Goal: Check status: Check status

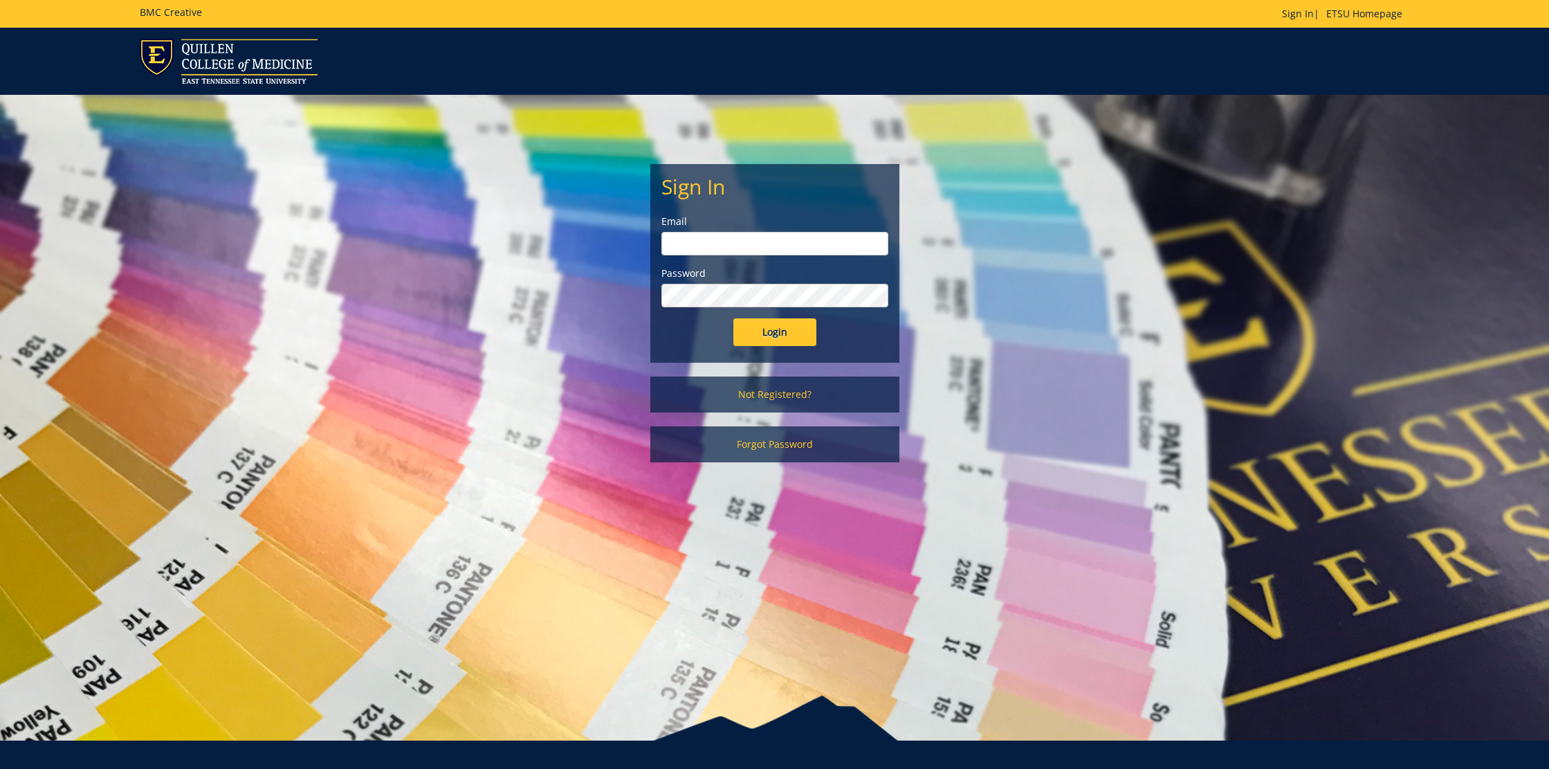
type input "[EMAIL_ADDRESS][DOMAIN_NAME]"
click at [776, 338] on input "Login" at bounding box center [774, 332] width 83 height 28
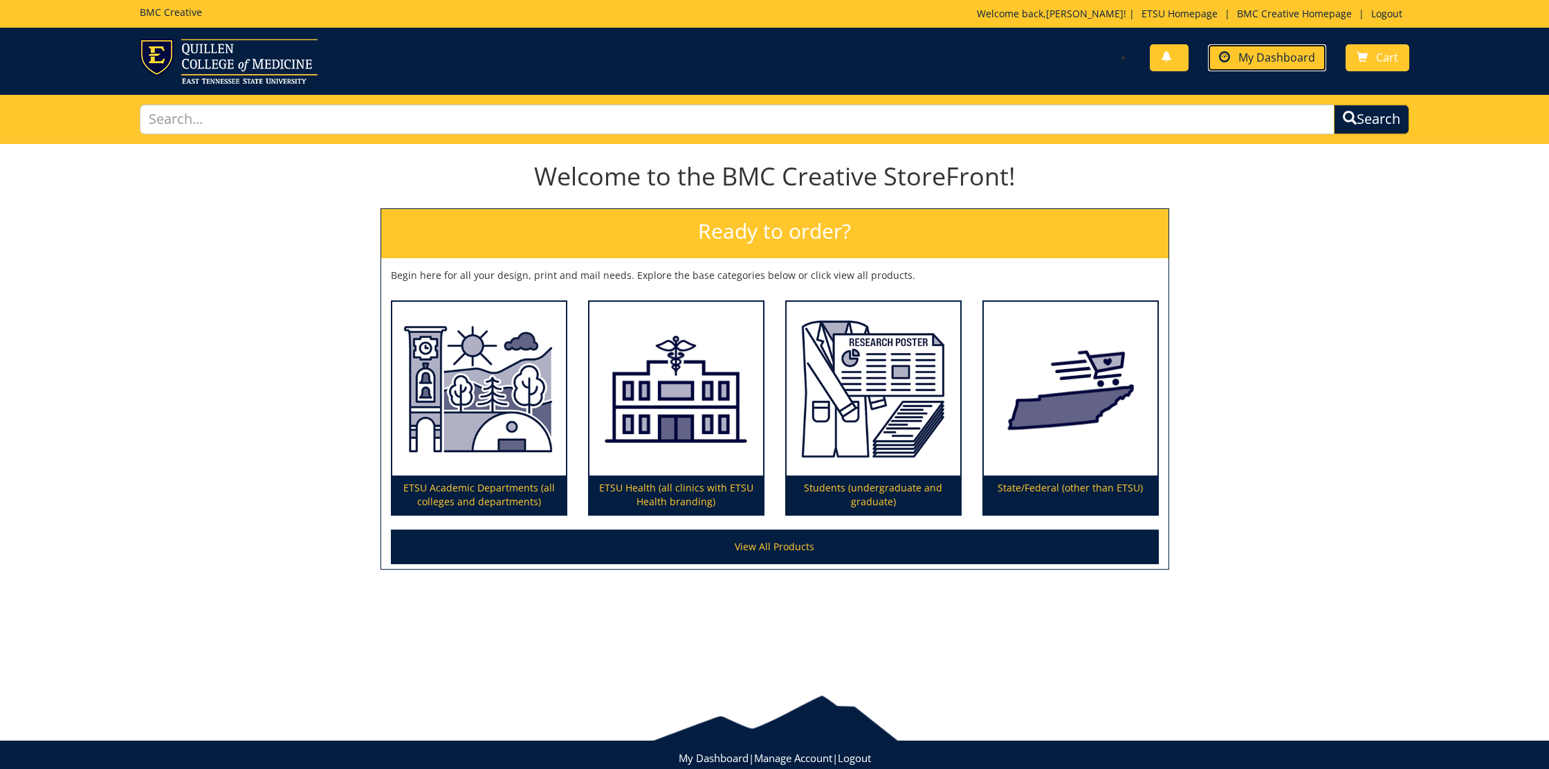
click at [1258, 62] on span "My Dashboard" at bounding box center [1276, 57] width 77 height 15
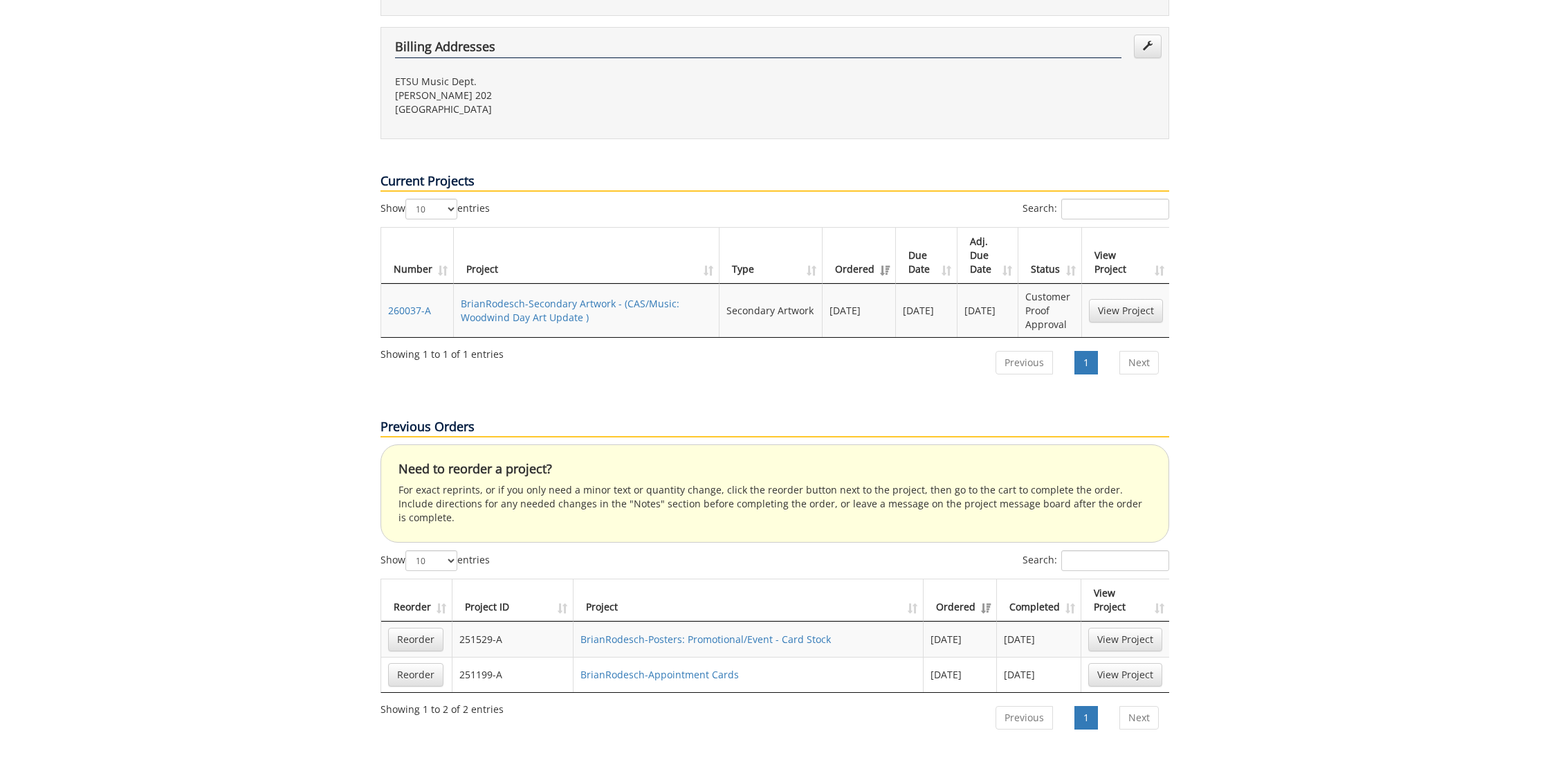
scroll to position [475, 0]
click at [1131, 298] on link "View Project" at bounding box center [1126, 310] width 74 height 24
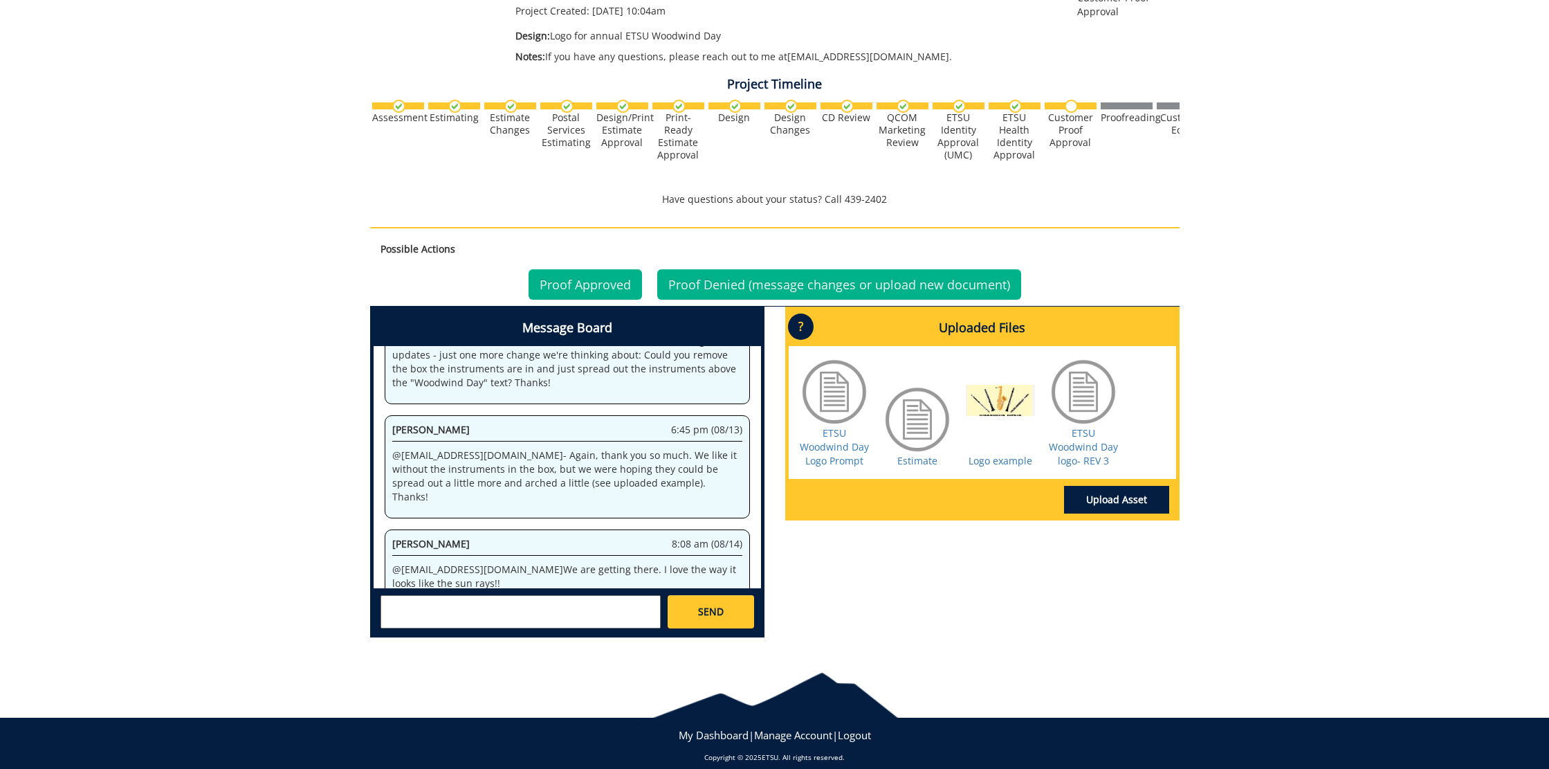
scroll to position [307, 0]
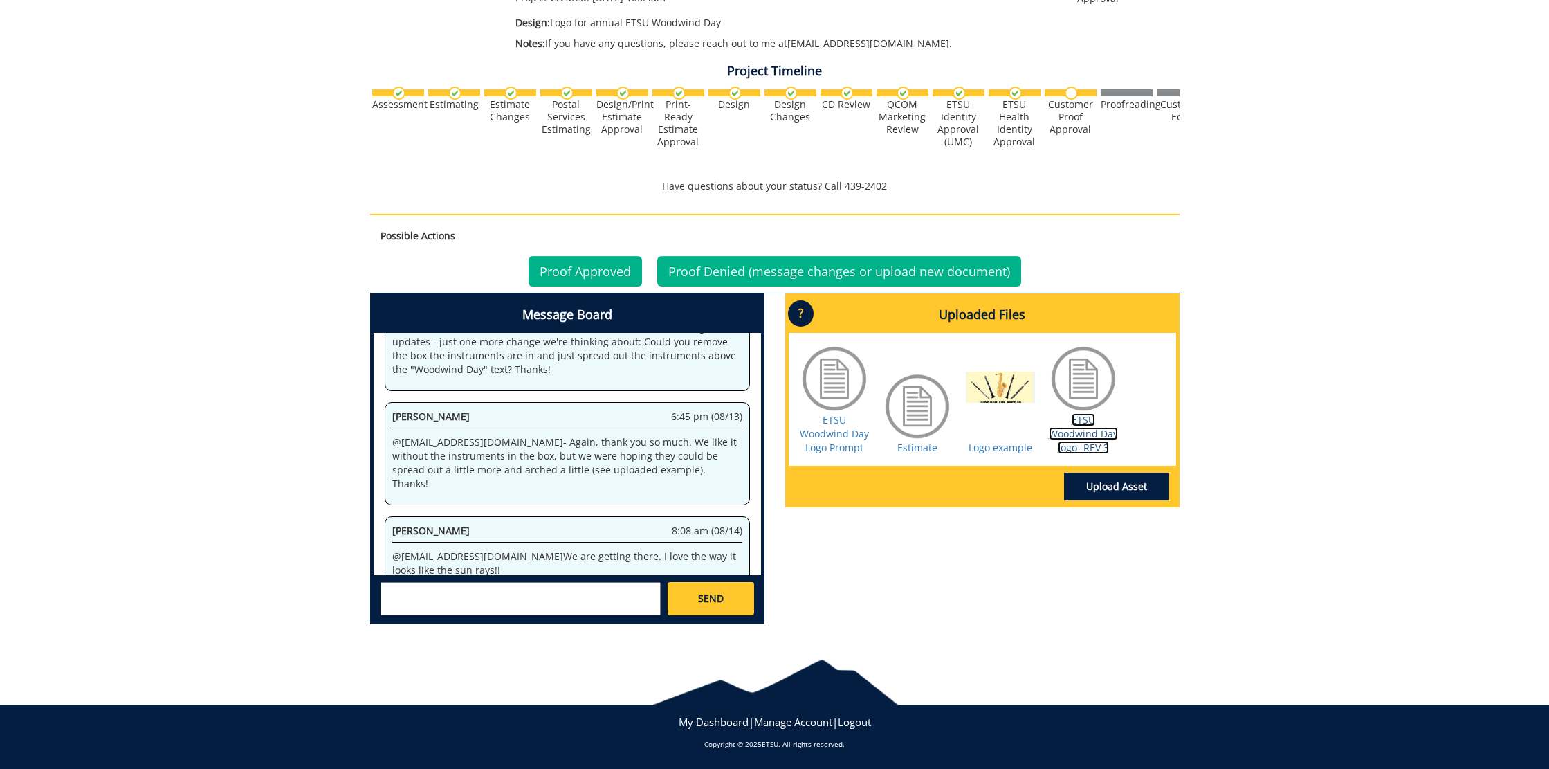
click at [1083, 435] on link "ETSU Woodwind Day logo- REV 3" at bounding box center [1083, 433] width 69 height 41
